Goal: Communication & Community: Ask a question

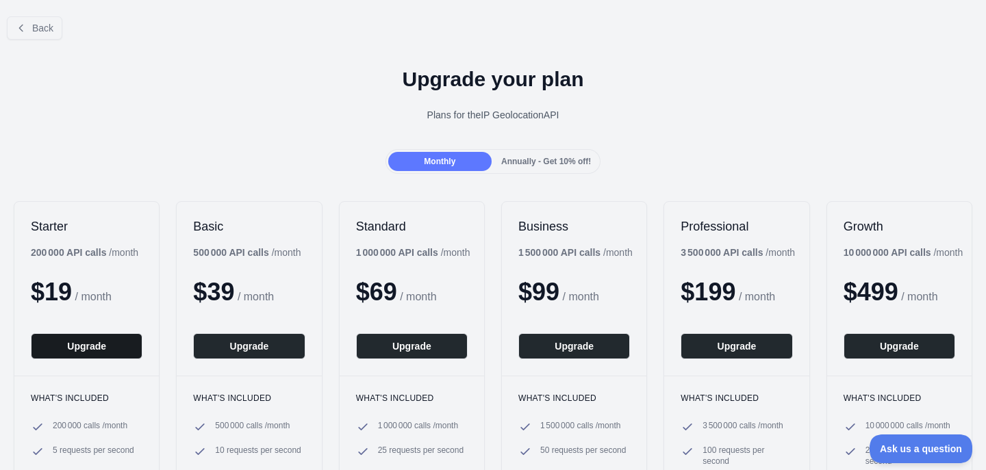
click at [103, 352] on button "Upgrade" at bounding box center [87, 346] width 112 height 26
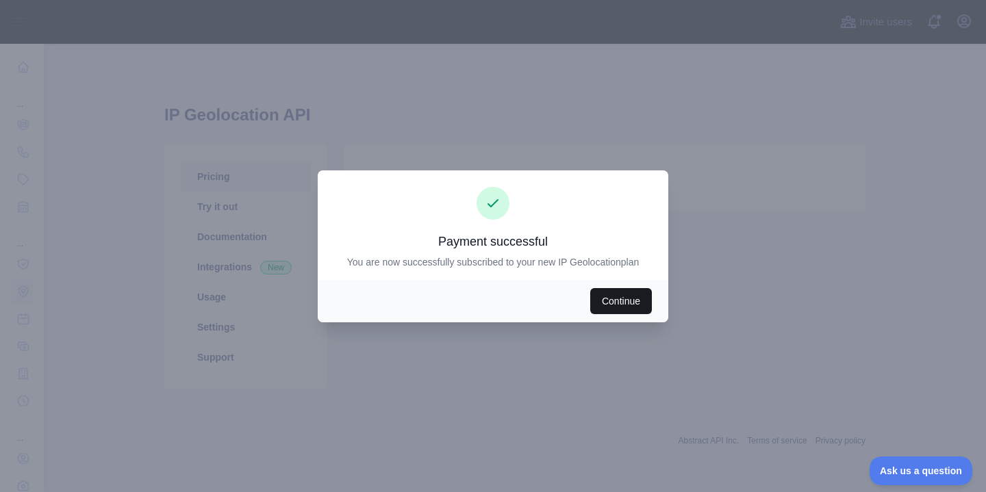
click at [630, 309] on button "Continue" at bounding box center [621, 301] width 62 height 26
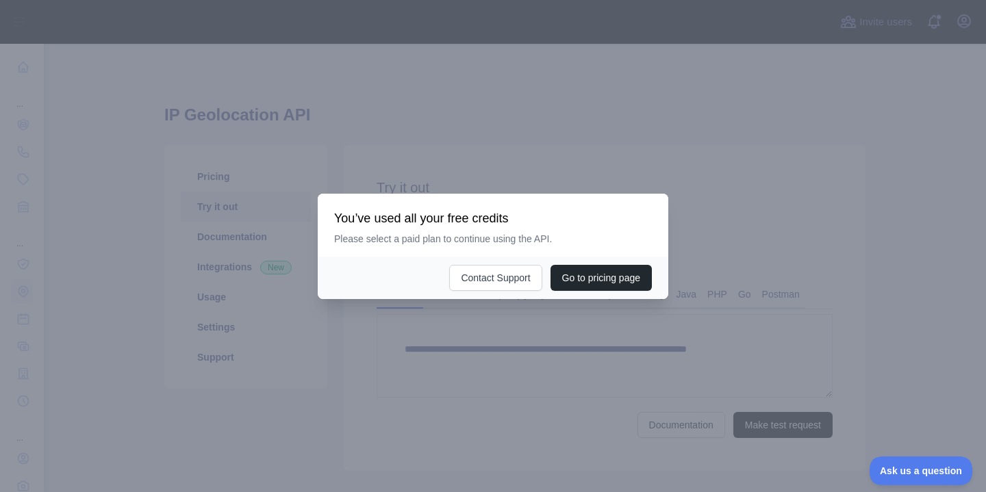
type textarea "**********"
click at [600, 272] on button "Go to pricing page" at bounding box center [600, 278] width 101 height 26
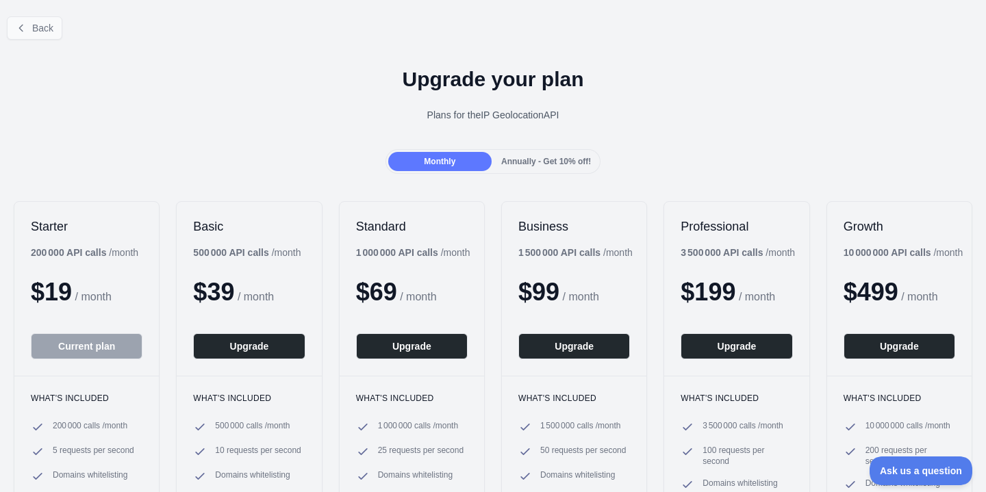
click at [46, 28] on span "Back" at bounding box center [42, 28] width 21 height 11
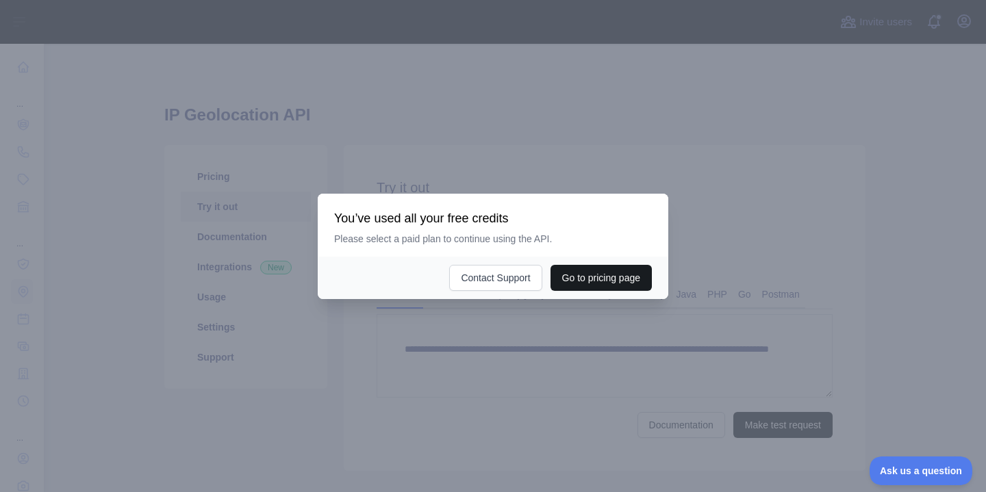
click at [590, 282] on button "Go to pricing page" at bounding box center [600, 278] width 101 height 26
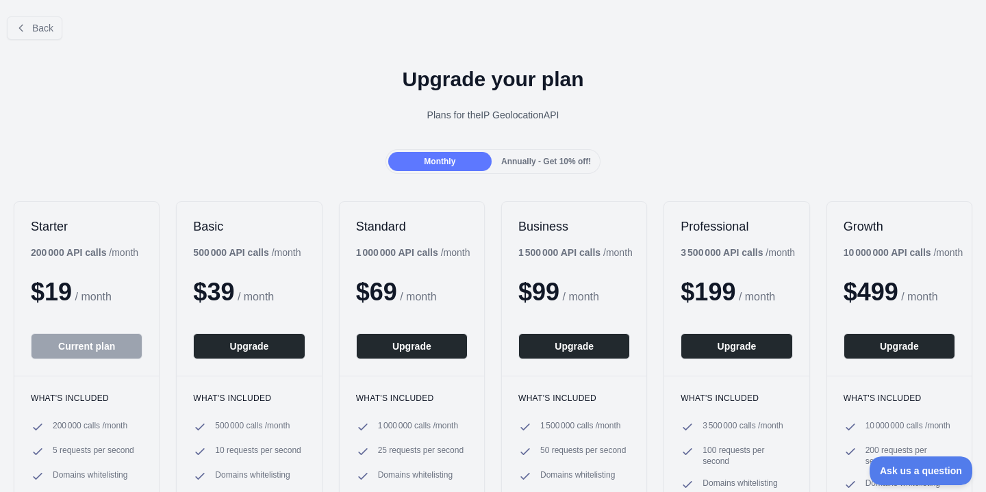
click at [86, 339] on button "Current plan" at bounding box center [87, 346] width 112 height 26
click at [66, 297] on span "$ 19" at bounding box center [51, 292] width 41 height 28
click at [47, 36] on button "Back" at bounding box center [34, 27] width 55 height 23
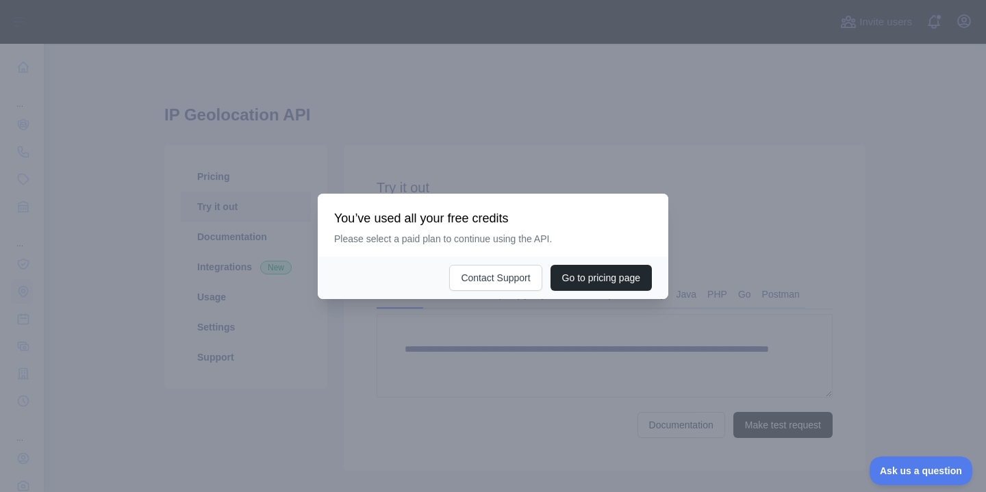
click at [558, 316] on div at bounding box center [493, 246] width 986 height 492
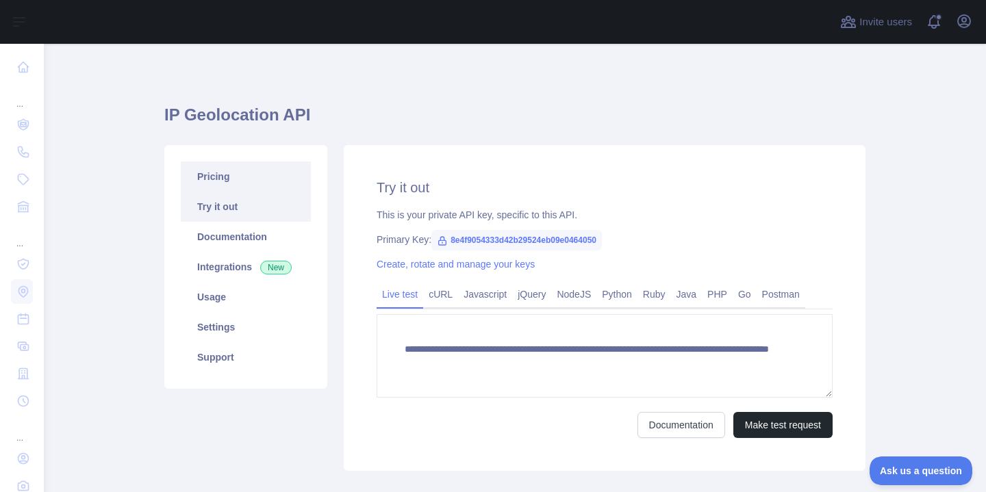
click at [208, 181] on link "Pricing" at bounding box center [246, 177] width 130 height 30
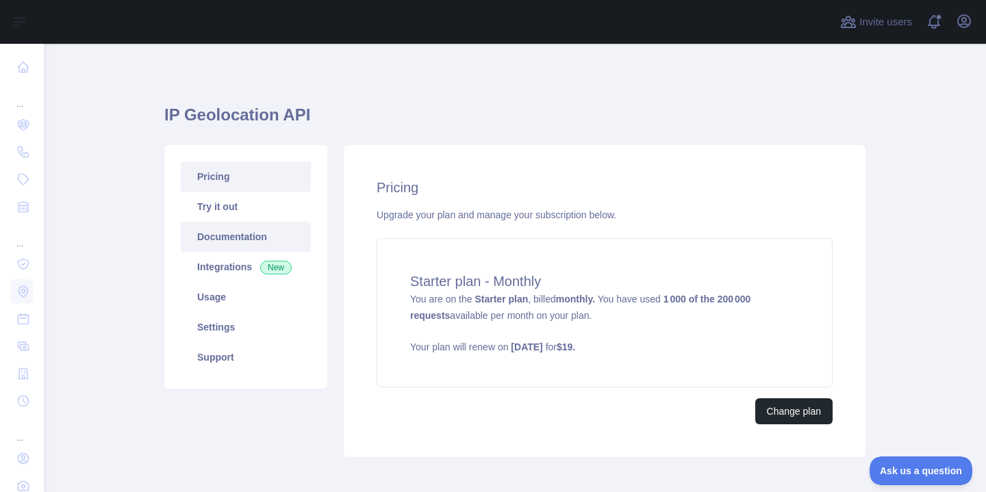
click at [214, 233] on link "Documentation" at bounding box center [246, 237] width 130 height 30
click at [206, 297] on link "Usage" at bounding box center [246, 297] width 130 height 30
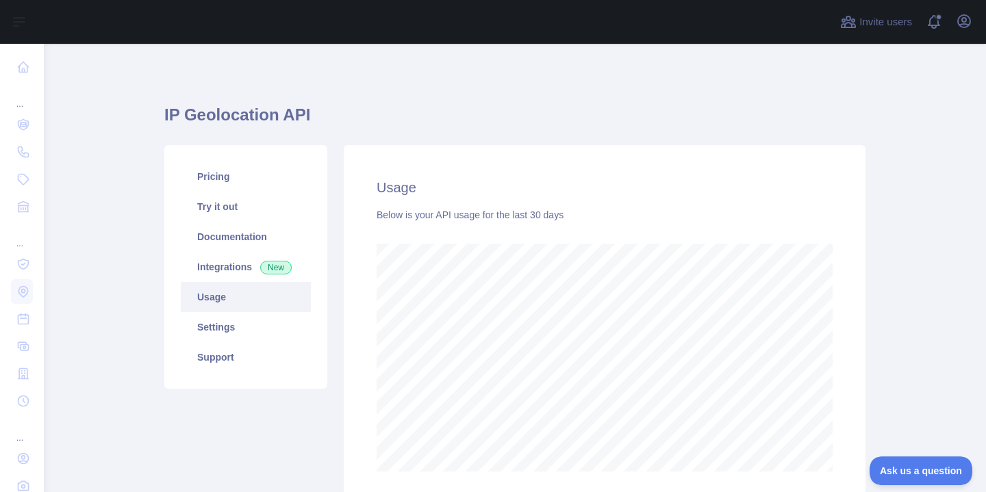
scroll to position [448, 942]
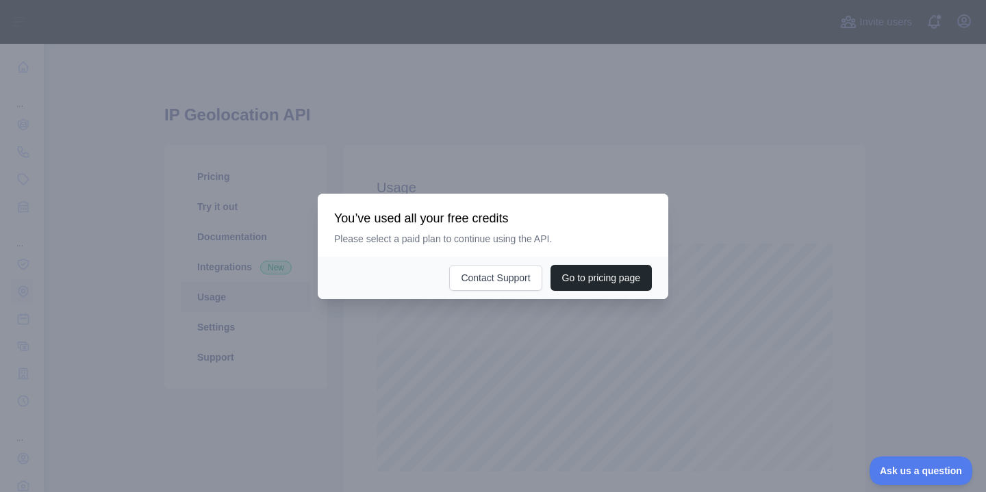
click at [370, 359] on div at bounding box center [493, 246] width 986 height 492
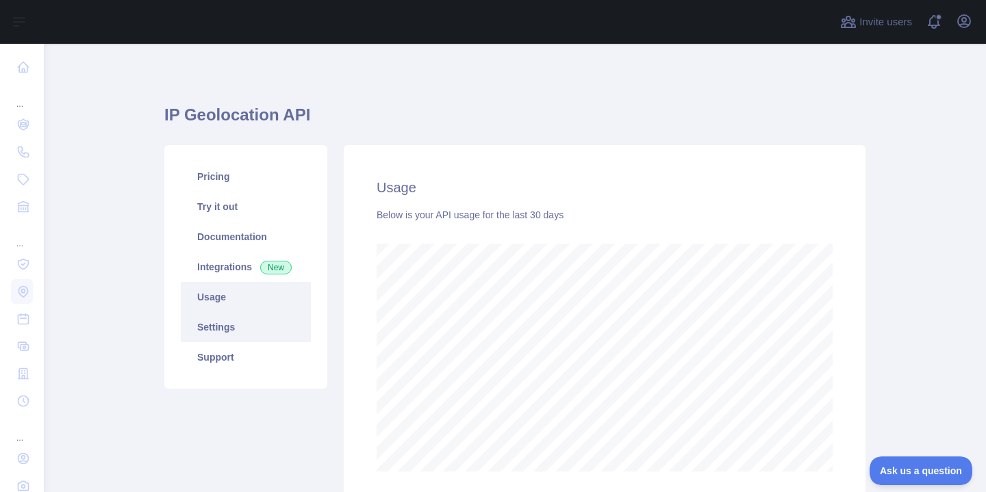
click at [233, 326] on link "Settings" at bounding box center [246, 327] width 130 height 30
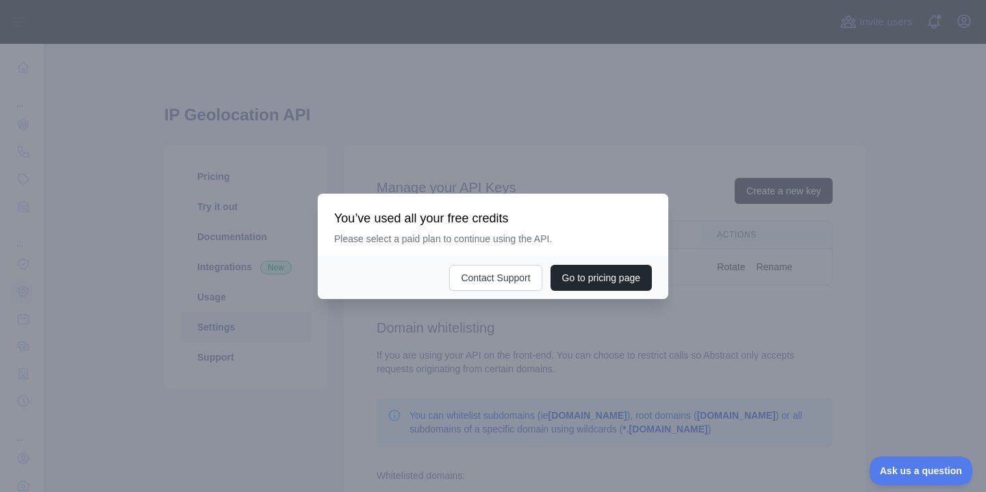
click at [331, 376] on div at bounding box center [493, 246] width 986 height 492
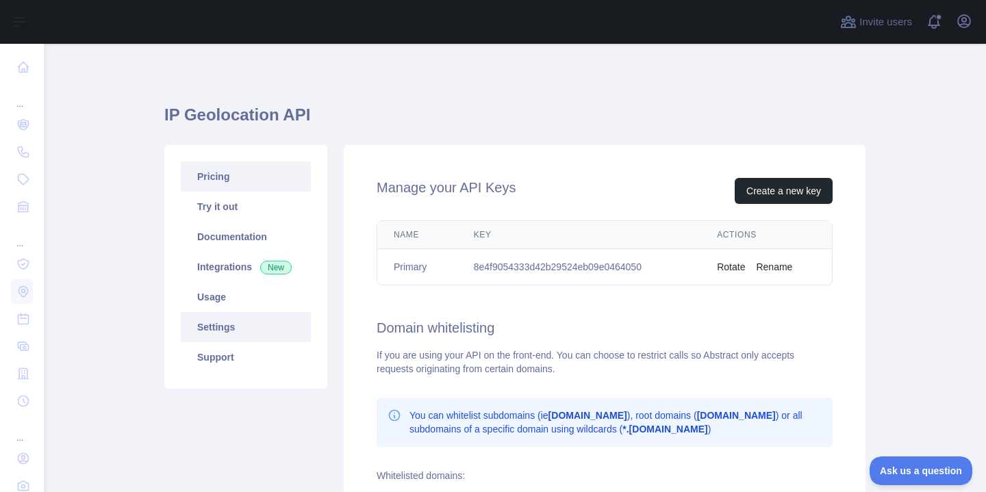
click at [216, 185] on link "Pricing" at bounding box center [246, 177] width 130 height 30
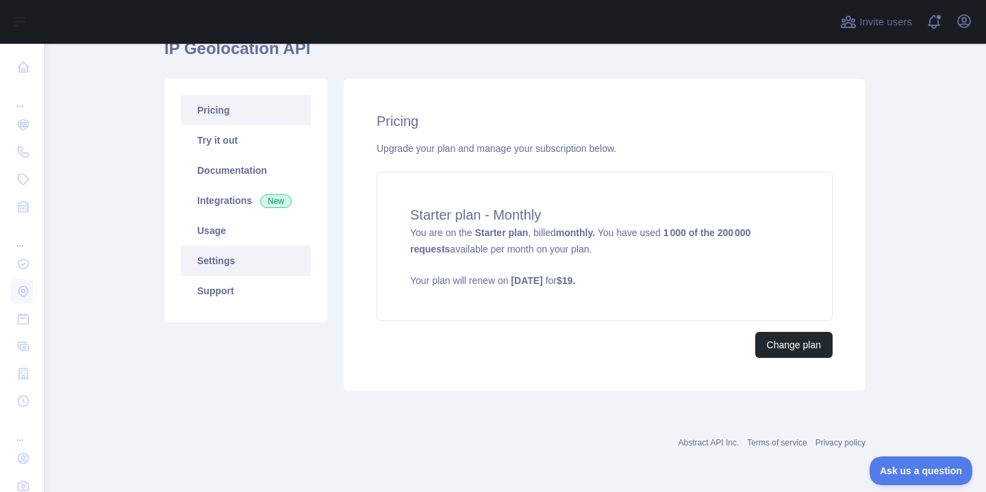
click at [262, 257] on link "Settings" at bounding box center [246, 261] width 130 height 30
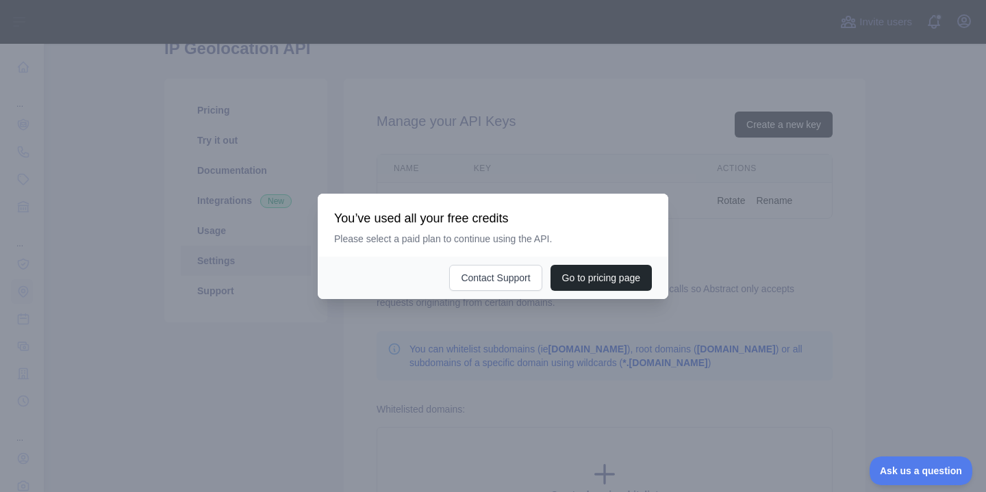
click at [515, 338] on div at bounding box center [493, 246] width 986 height 492
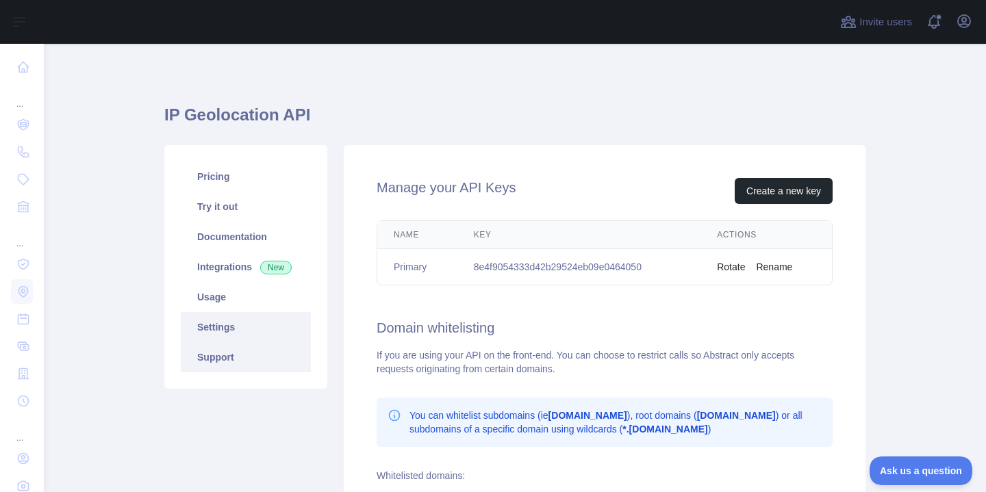
click at [234, 355] on link "Support" at bounding box center [246, 357] width 130 height 30
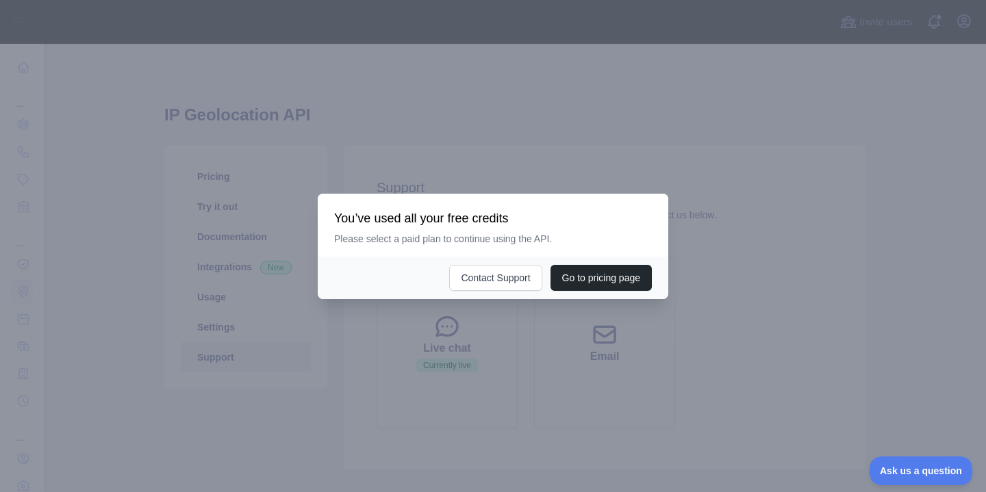
click at [437, 397] on div at bounding box center [493, 246] width 986 height 492
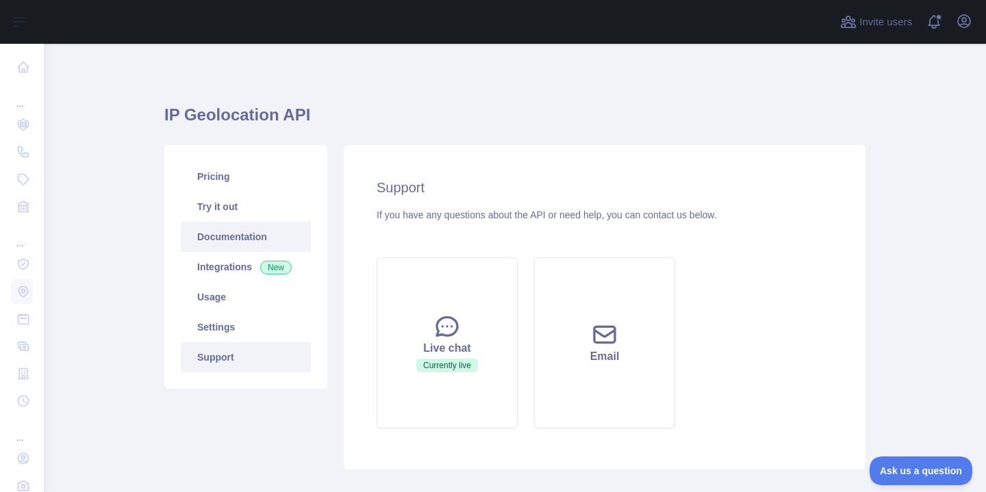
click at [253, 227] on link "Documentation" at bounding box center [246, 237] width 130 height 30
click at [231, 209] on link "Try it out" at bounding box center [246, 207] width 130 height 30
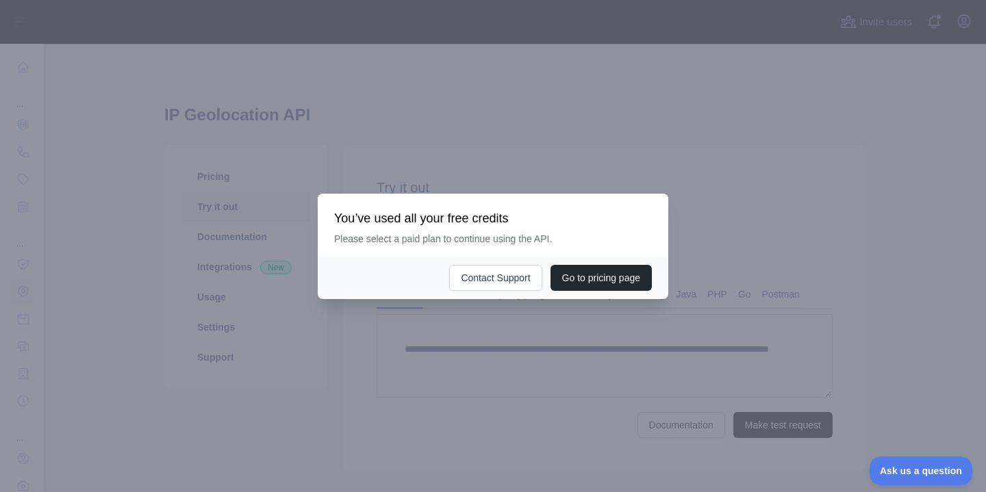
click at [240, 450] on div at bounding box center [493, 246] width 986 height 492
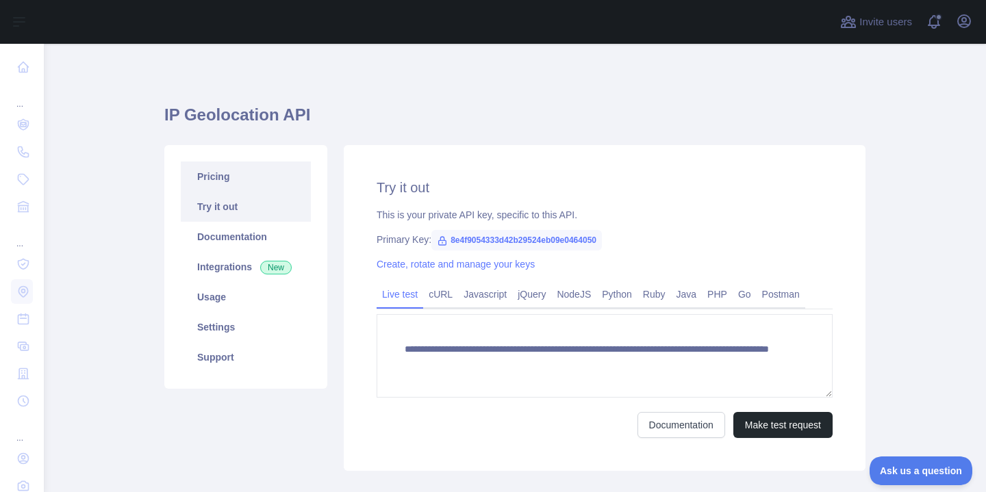
click at [219, 166] on link "Pricing" at bounding box center [246, 177] width 130 height 30
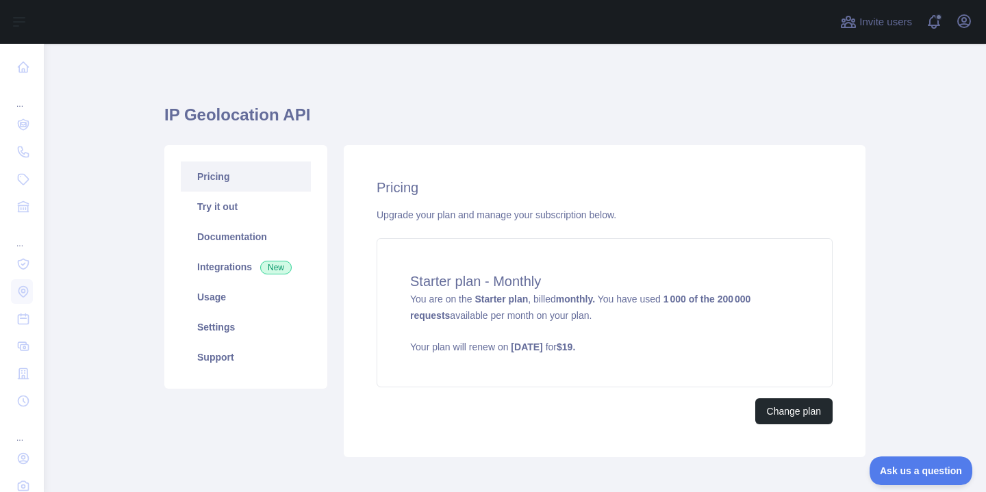
click at [217, 396] on div "Pricing Try it out Documentation Integrations New Usage Settings Support" at bounding box center [245, 301] width 179 height 312
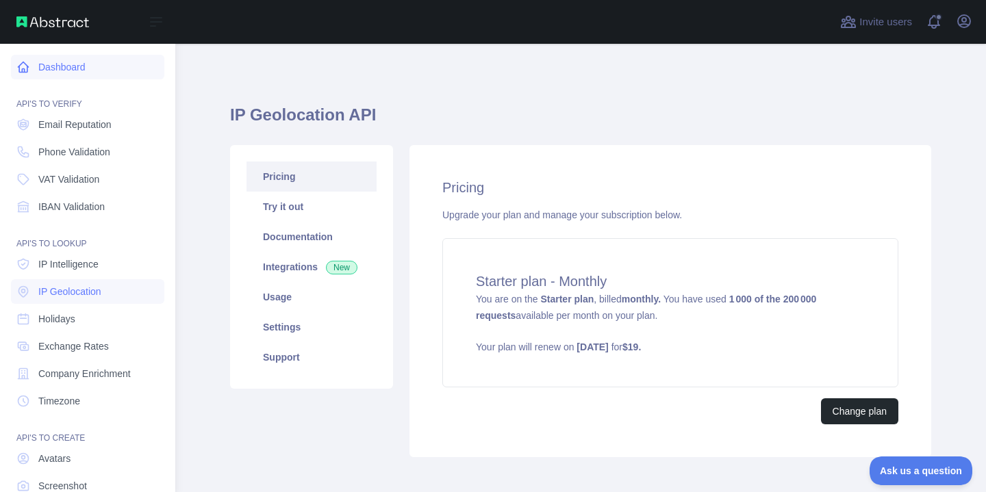
click at [64, 63] on link "Dashboard" at bounding box center [87, 67] width 153 height 25
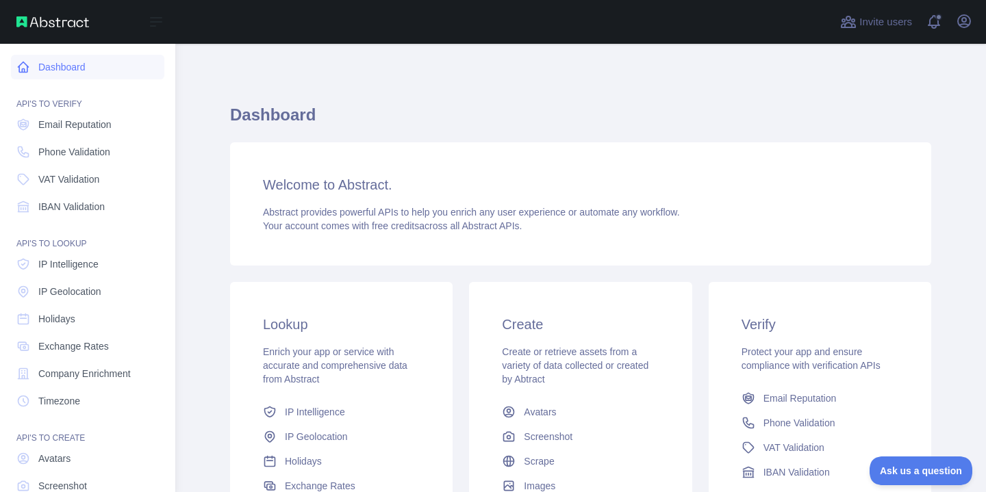
click at [55, 77] on link "Dashboard" at bounding box center [87, 67] width 153 height 25
click at [79, 61] on link "Dashboard" at bounding box center [87, 67] width 153 height 25
click at [47, 19] on img at bounding box center [52, 21] width 73 height 11
click at [71, 125] on span "Email Reputation" at bounding box center [74, 125] width 73 height 14
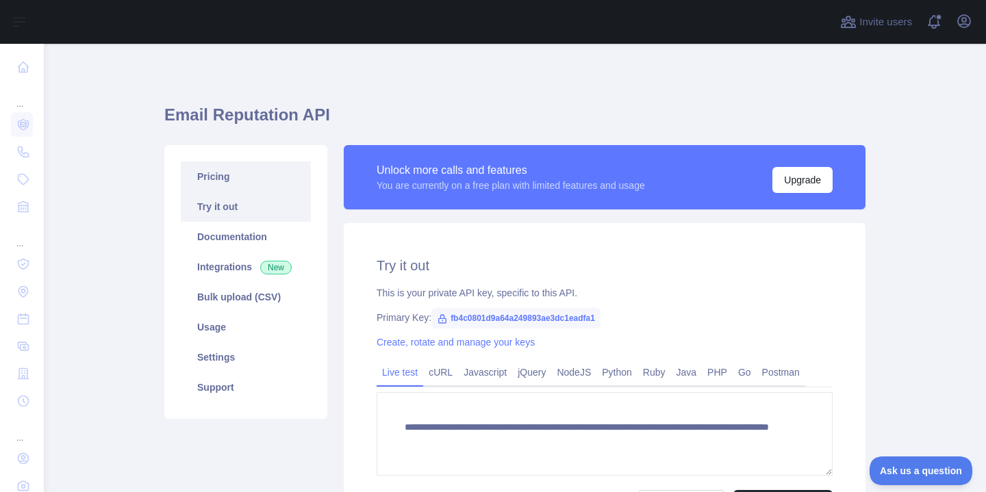
click at [255, 178] on link "Pricing" at bounding box center [246, 177] width 130 height 30
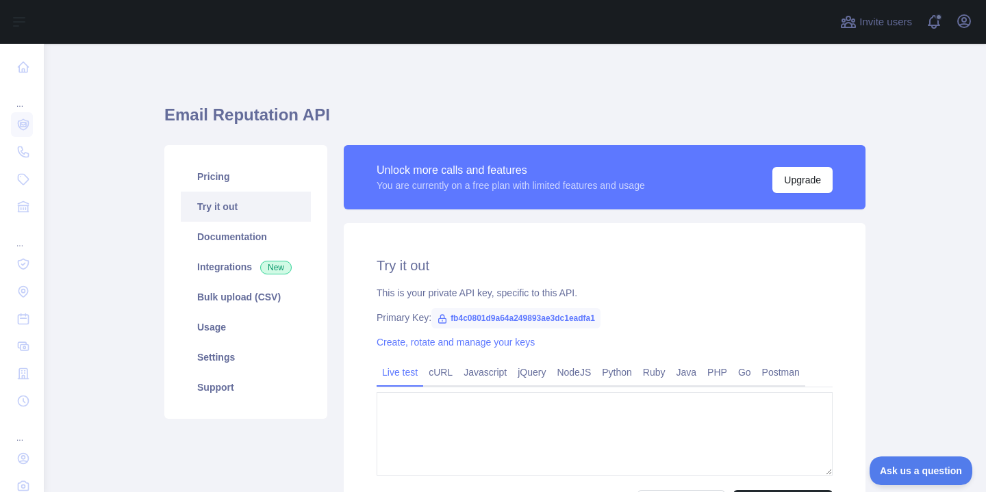
type textarea "**********"
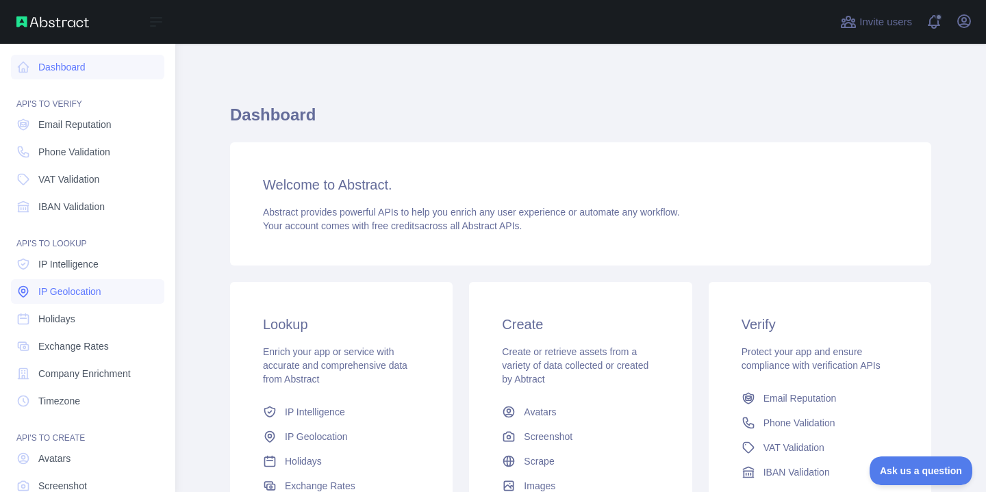
click at [60, 287] on span "IP Geolocation" at bounding box center [69, 292] width 63 height 14
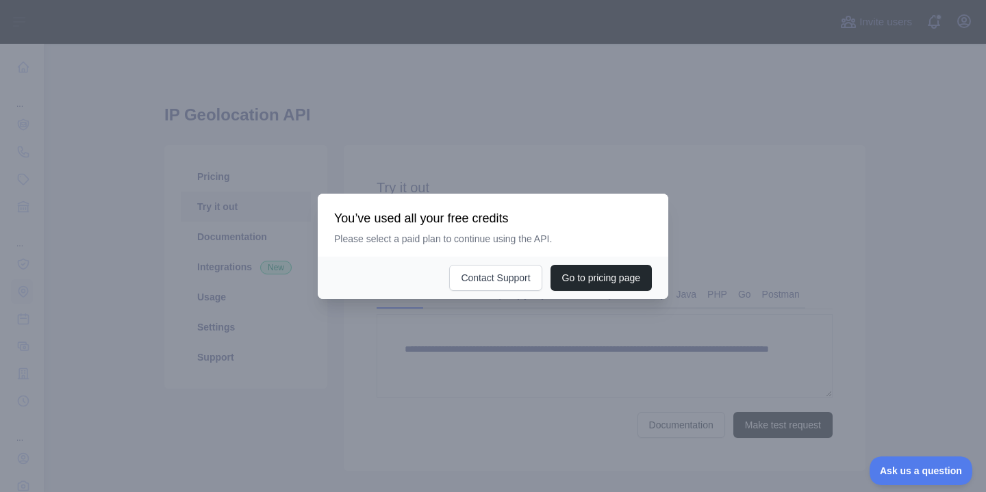
click at [584, 304] on div at bounding box center [493, 246] width 986 height 492
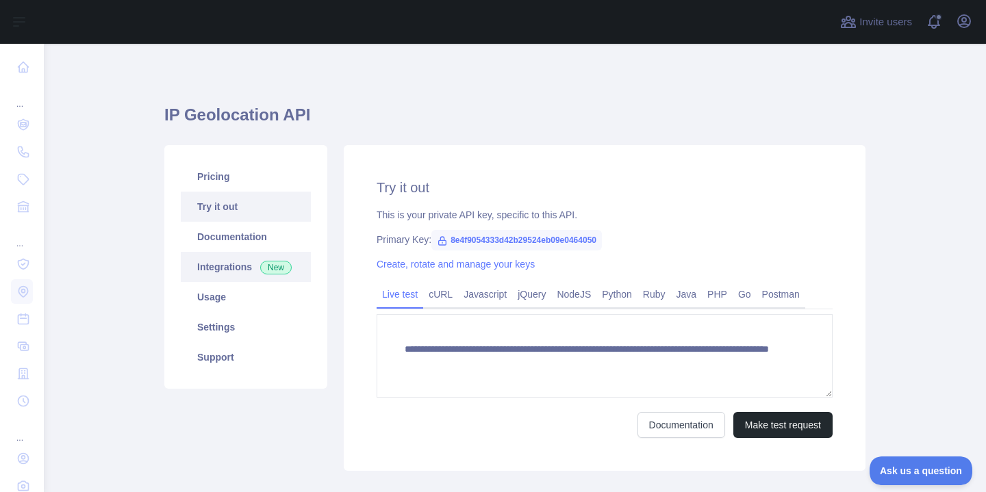
click at [207, 261] on link "Integrations New" at bounding box center [246, 267] width 130 height 30
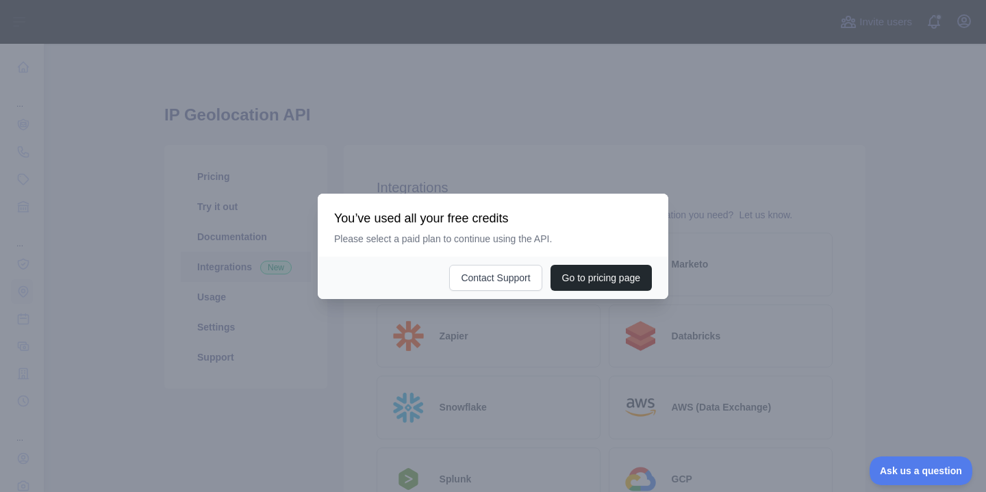
click at [333, 342] on div at bounding box center [493, 246] width 986 height 492
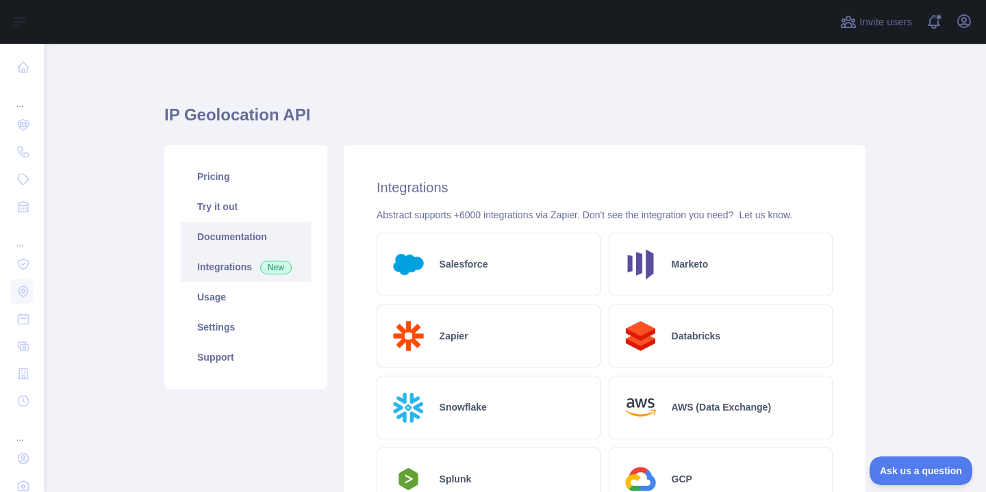
click at [246, 231] on link "Documentation" at bounding box center [246, 237] width 130 height 30
click at [223, 307] on link "Usage" at bounding box center [246, 297] width 130 height 30
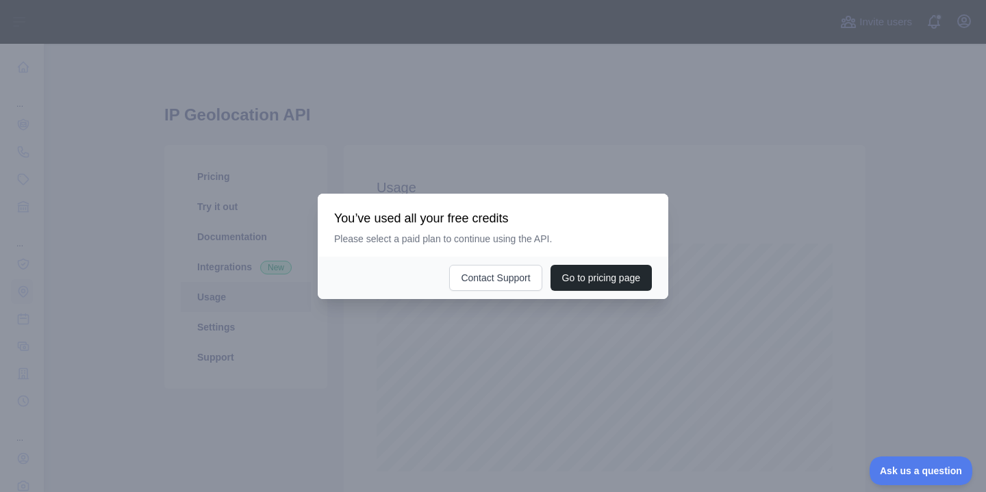
scroll to position [448, 942]
click at [349, 168] on div at bounding box center [493, 246] width 986 height 492
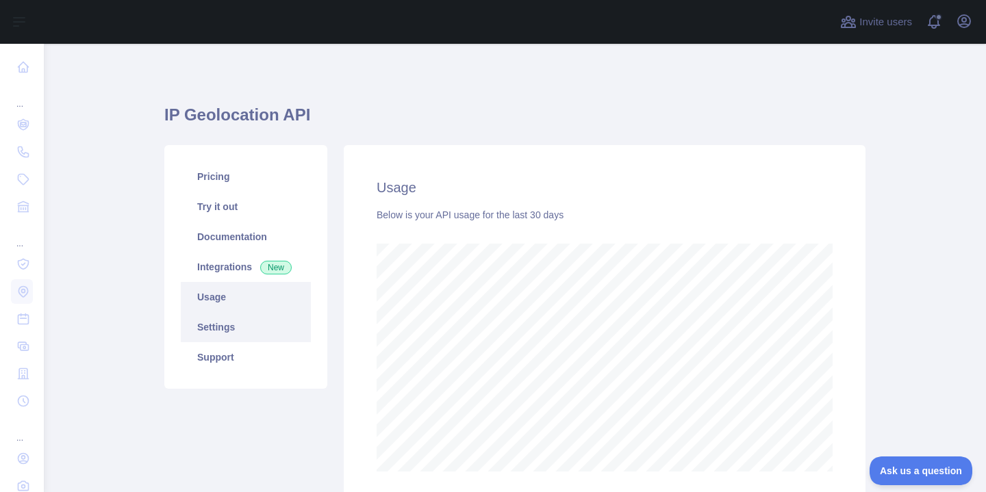
click at [250, 336] on link "Settings" at bounding box center [246, 327] width 130 height 30
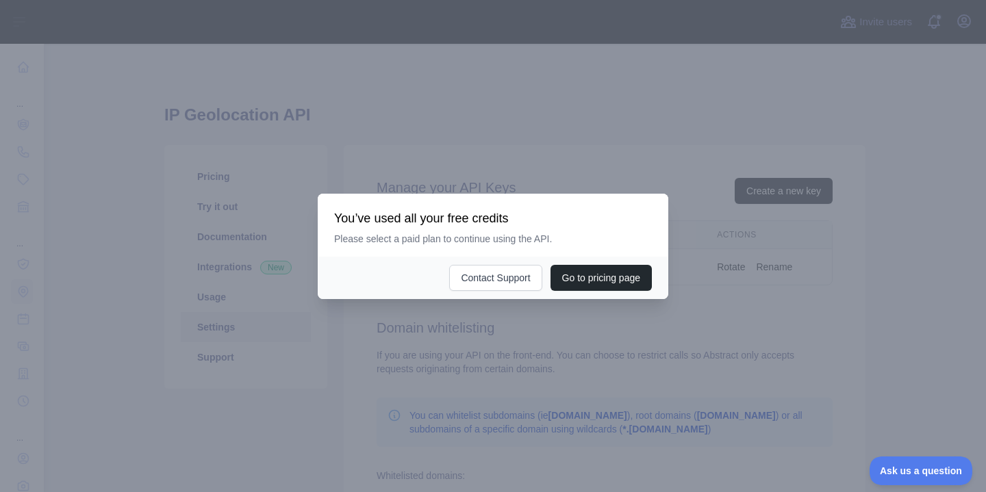
click at [294, 402] on div at bounding box center [493, 246] width 986 height 492
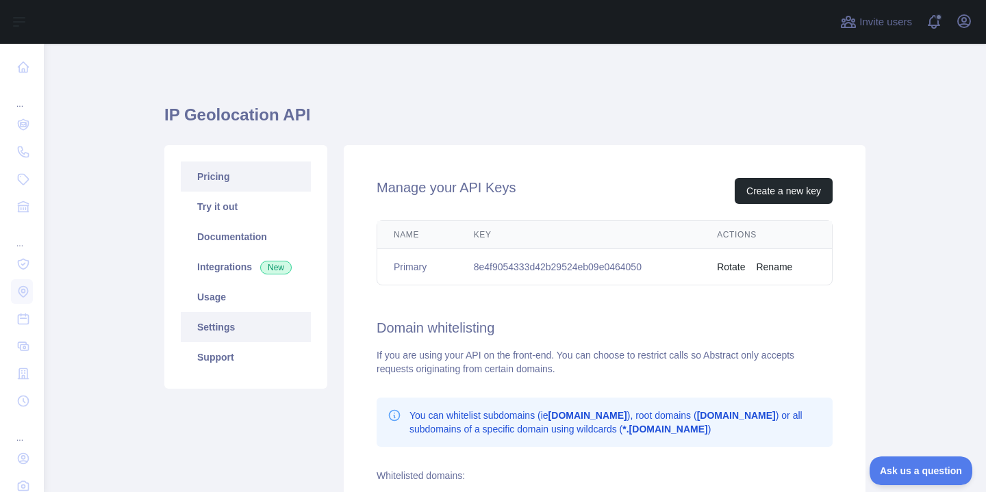
click at [244, 185] on link "Pricing" at bounding box center [246, 177] width 130 height 30
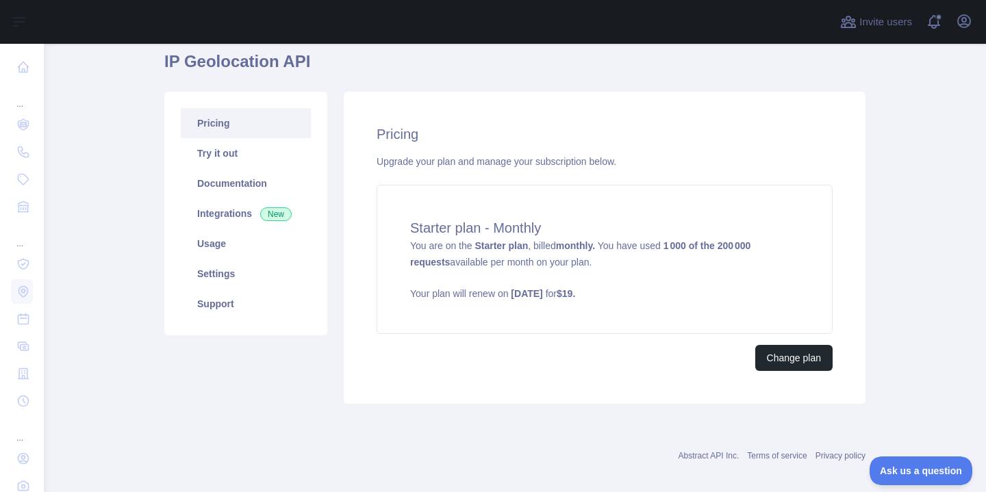
scroll to position [66, 0]
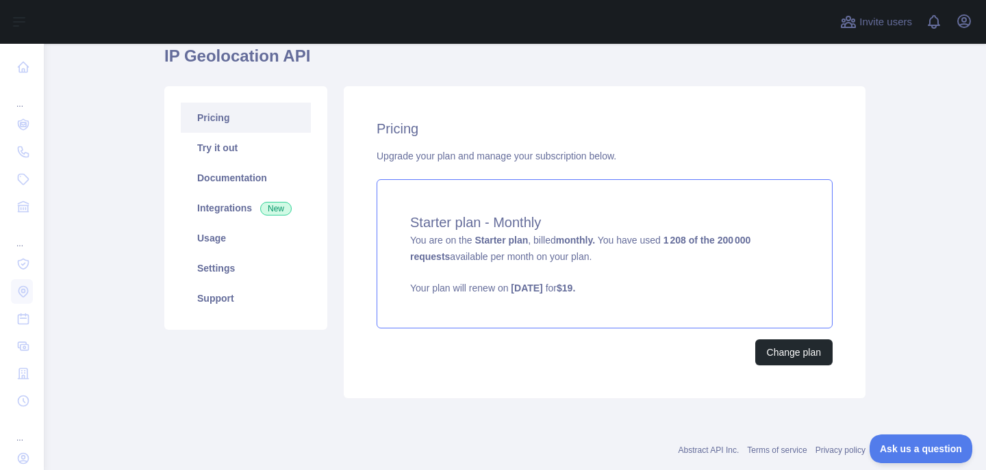
scroll to position [60, 0]
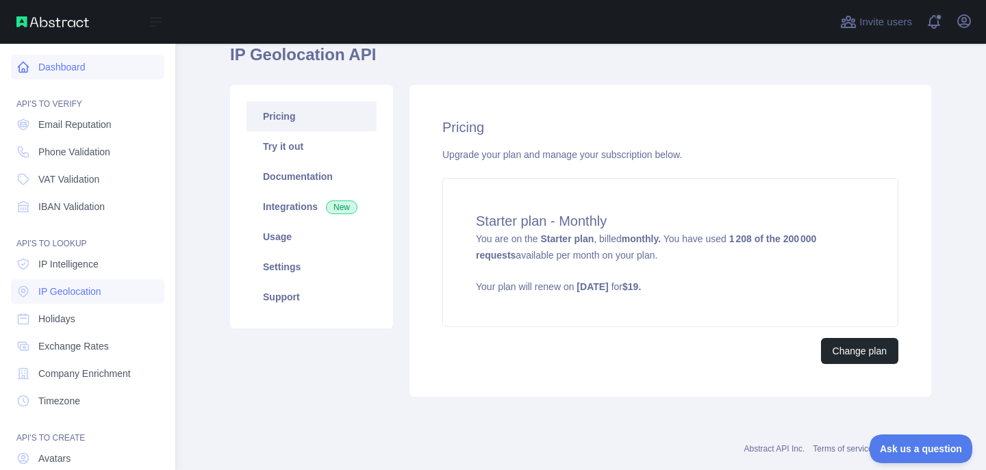
click at [53, 66] on link "Dashboard" at bounding box center [87, 67] width 153 height 25
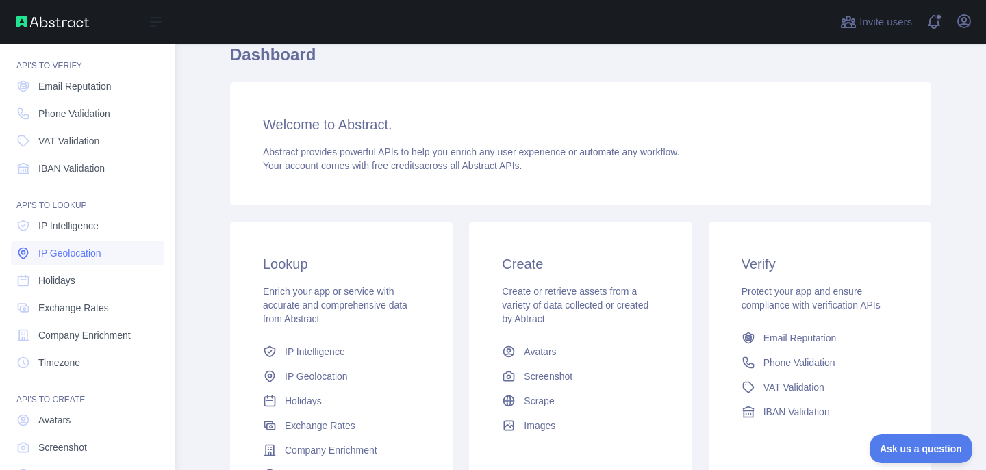
scroll to position [39, 0]
click at [64, 248] on span "IP Geolocation" at bounding box center [69, 253] width 63 height 14
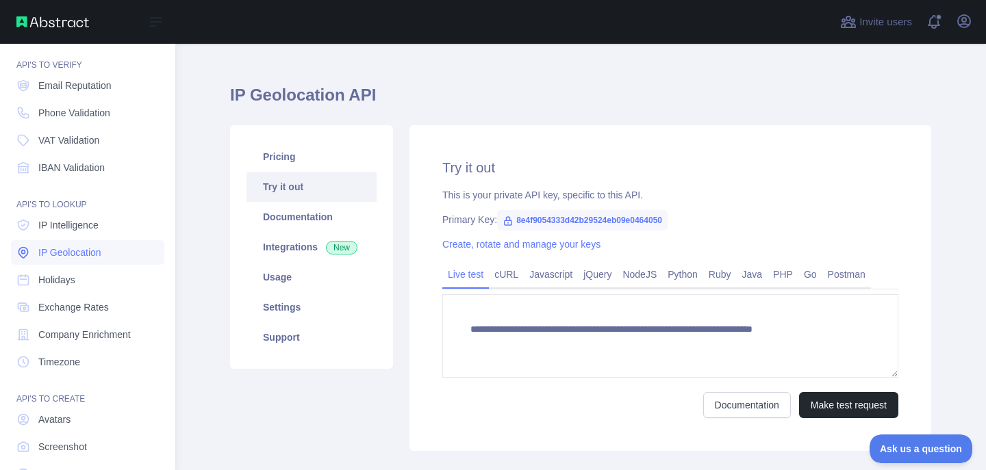
type textarea "**********"
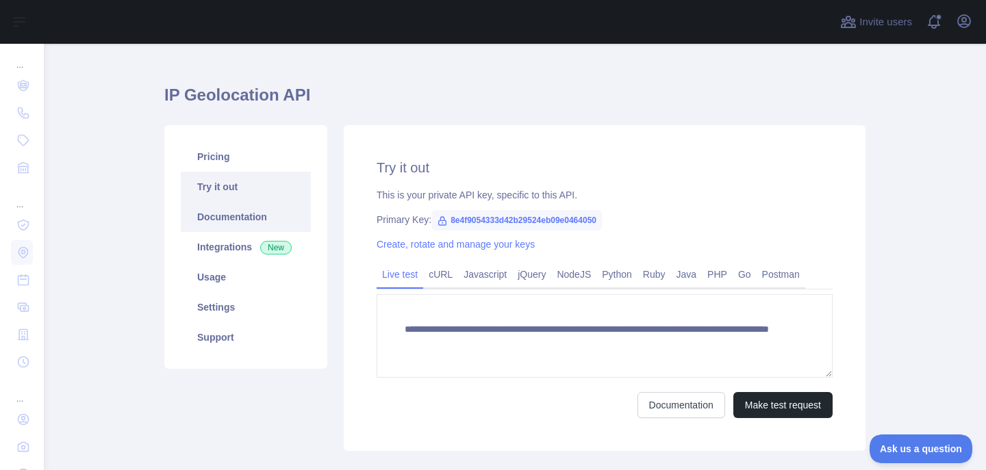
click at [251, 218] on link "Documentation" at bounding box center [246, 217] width 130 height 30
click at [216, 281] on link "Usage" at bounding box center [246, 277] width 130 height 30
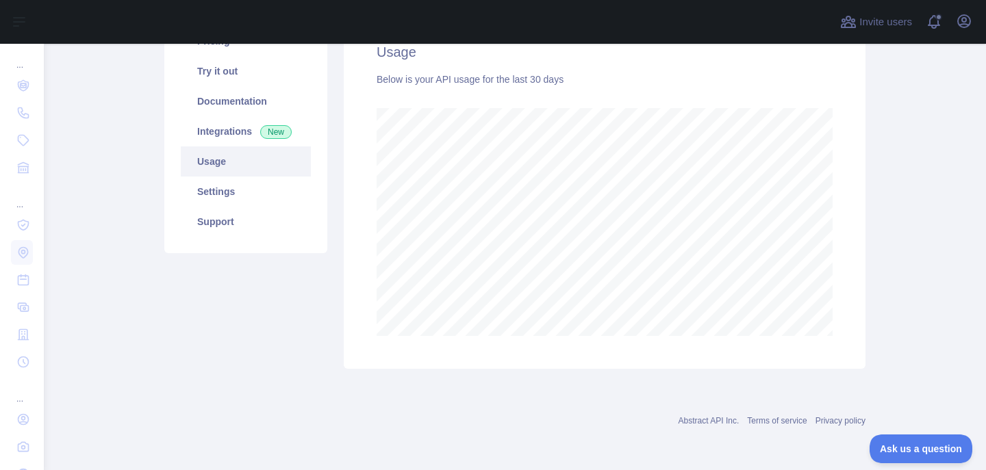
scroll to position [136, 0]
click at [227, 190] on link "Settings" at bounding box center [246, 192] width 130 height 30
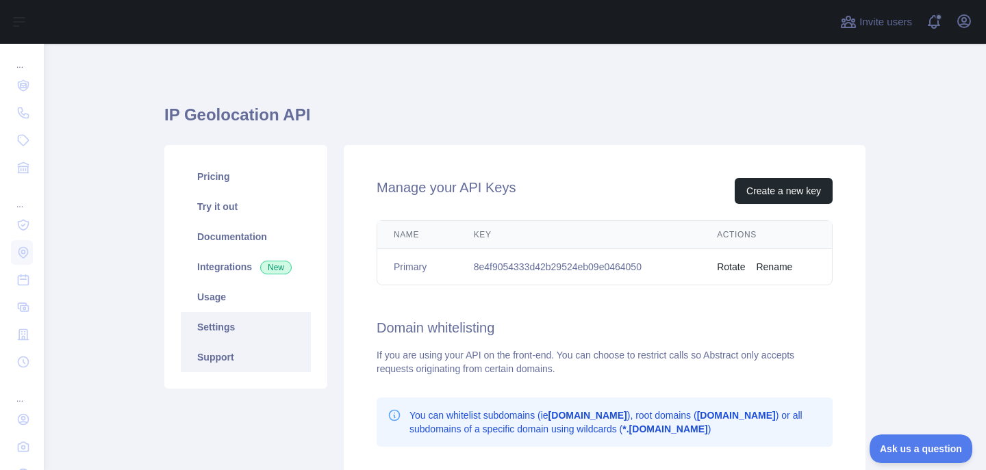
click at [225, 361] on link "Support" at bounding box center [246, 357] width 130 height 30
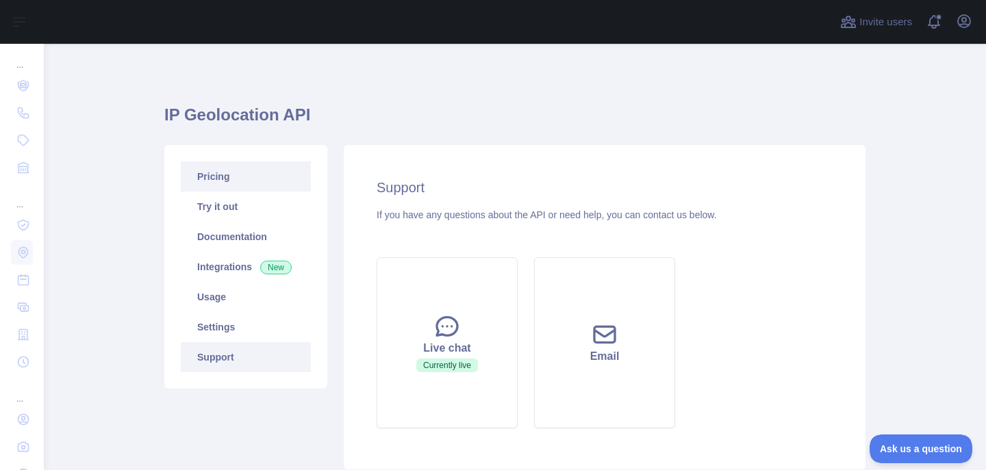
click at [229, 178] on link "Pricing" at bounding box center [246, 177] width 130 height 30
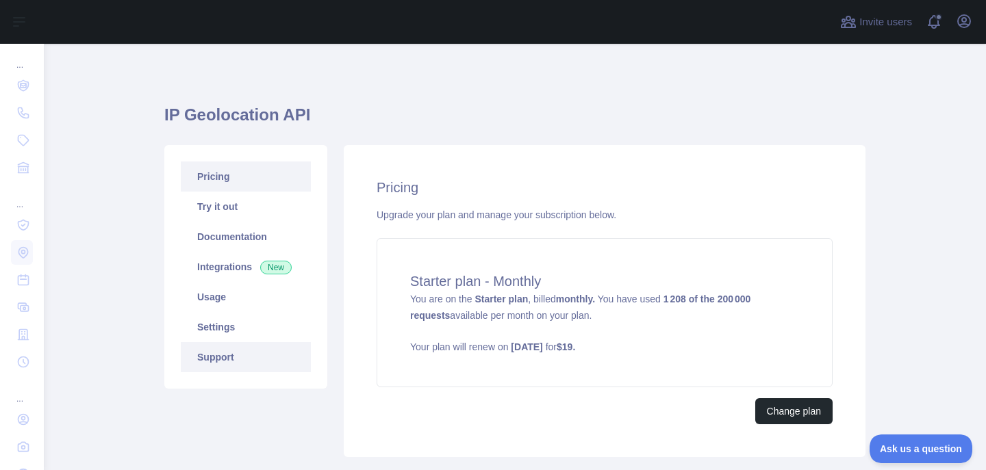
click at [251, 359] on link "Support" at bounding box center [246, 357] width 130 height 30
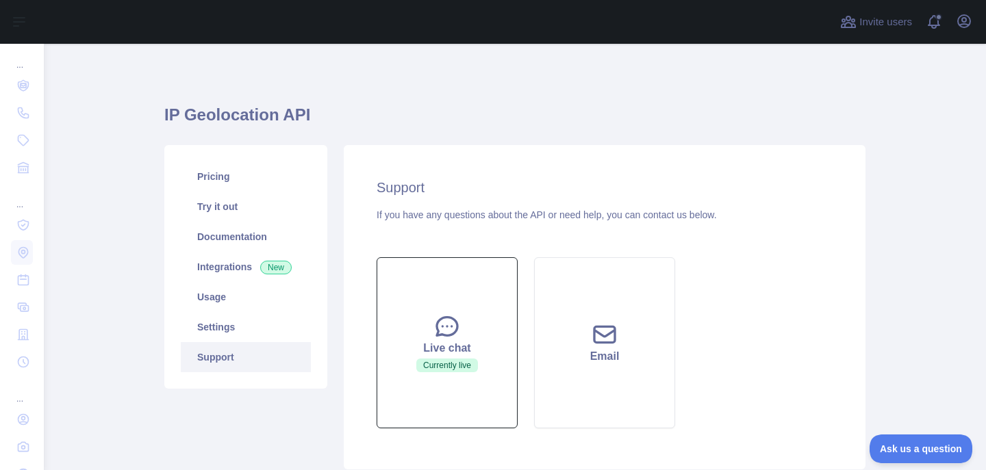
click at [436, 320] on icon at bounding box center [446, 326] width 27 height 27
click at [450, 374] on button "Live chat Currently live" at bounding box center [446, 342] width 141 height 171
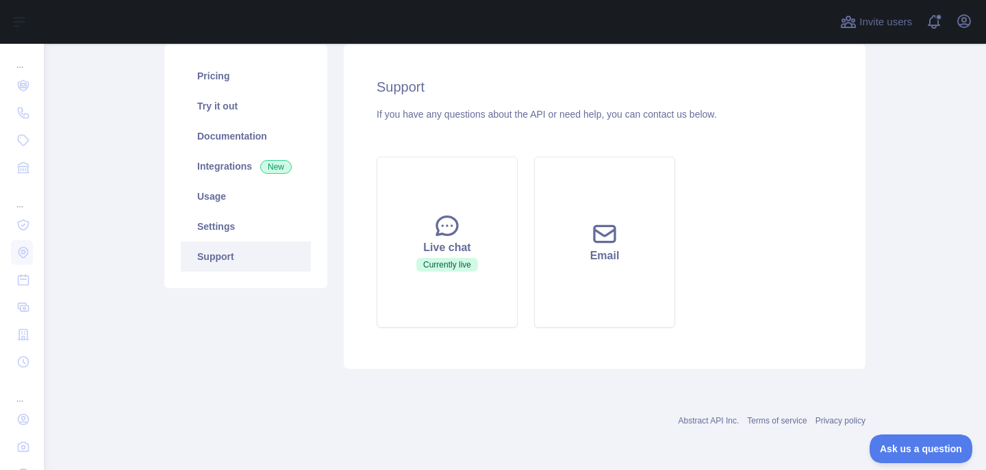
scroll to position [101, 0]
click at [465, 217] on button "Live chat Currently live" at bounding box center [446, 242] width 141 height 171
click at [893, 435] on button "Ask us a question" at bounding box center [913, 447] width 103 height 29
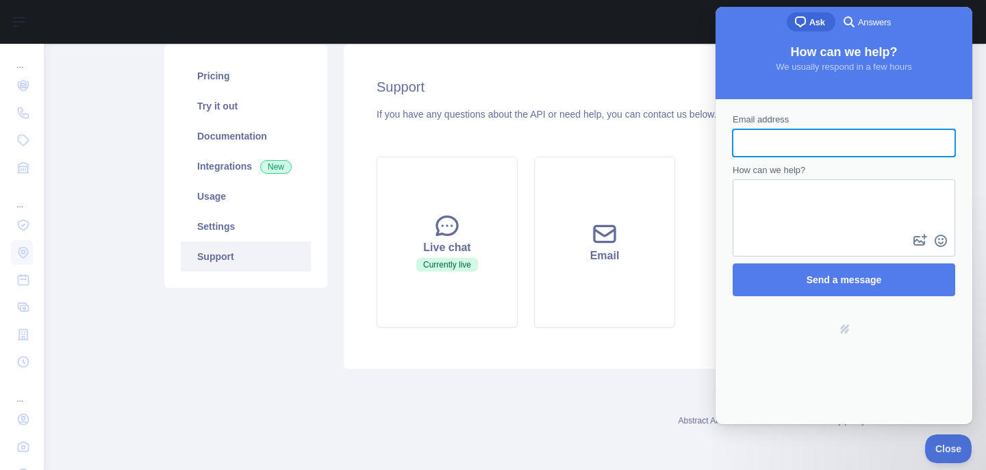
scroll to position [0, 0]
type input "**********"
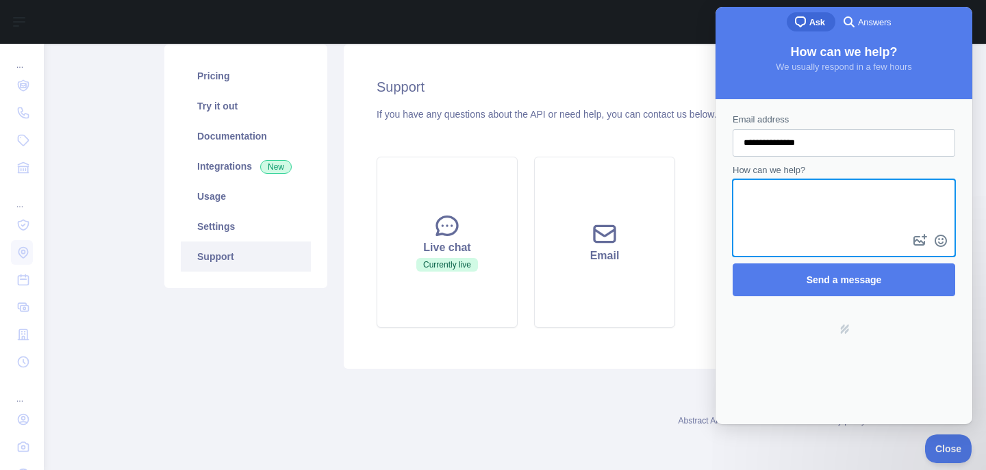
click at [870, 218] on textarea "How can we help?" at bounding box center [844, 206] width 220 height 51
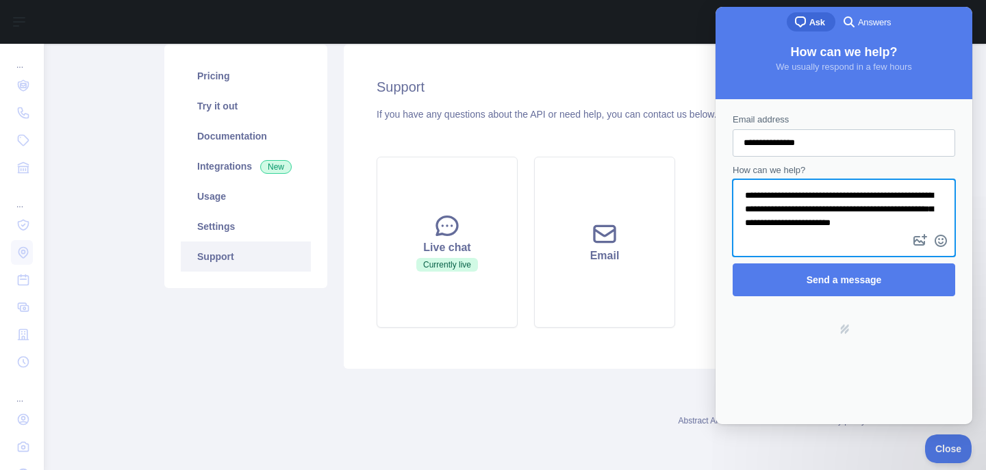
scroll to position [11, 0]
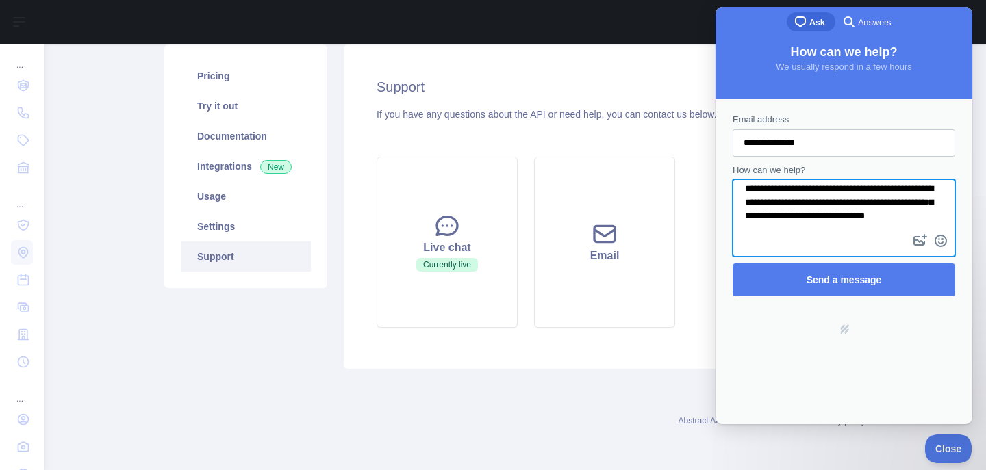
click at [791, 212] on textarea "**********" at bounding box center [844, 206] width 220 height 51
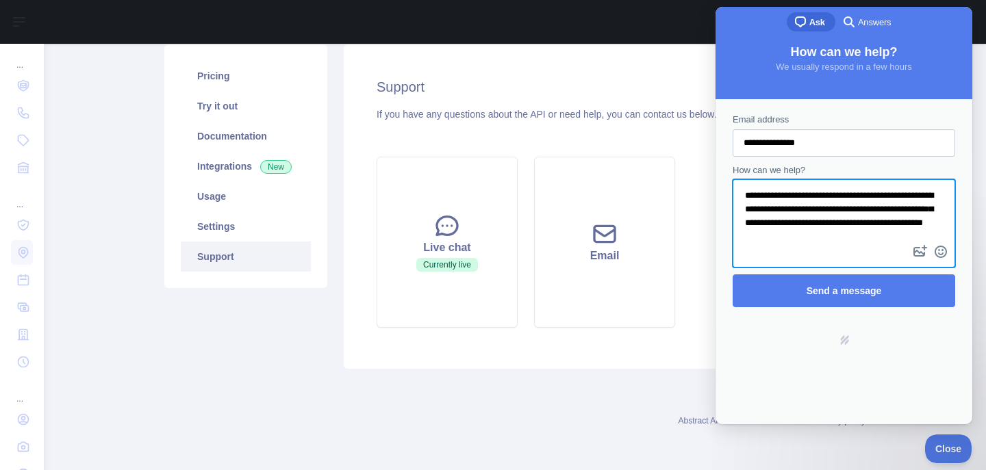
click at [882, 227] on textarea "**********" at bounding box center [844, 212] width 220 height 62
type textarea "**********"
click at [880, 285] on span "Send a message" at bounding box center [843, 290] width 75 height 11
